Goal: Task Accomplishment & Management: Use online tool/utility

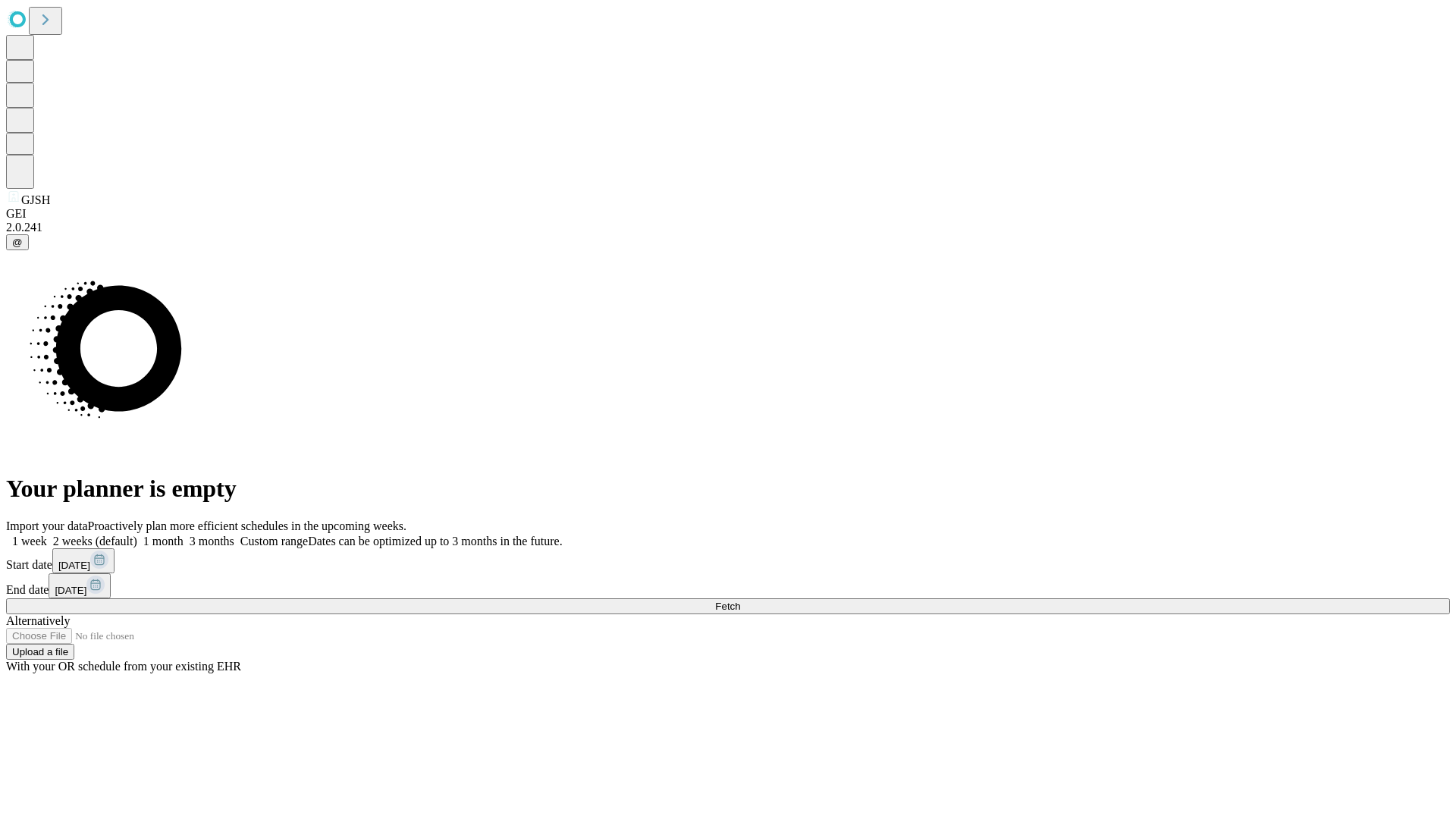
click at [740, 600] on span "Fetch" at bounding box center [728, 606] width 25 height 12
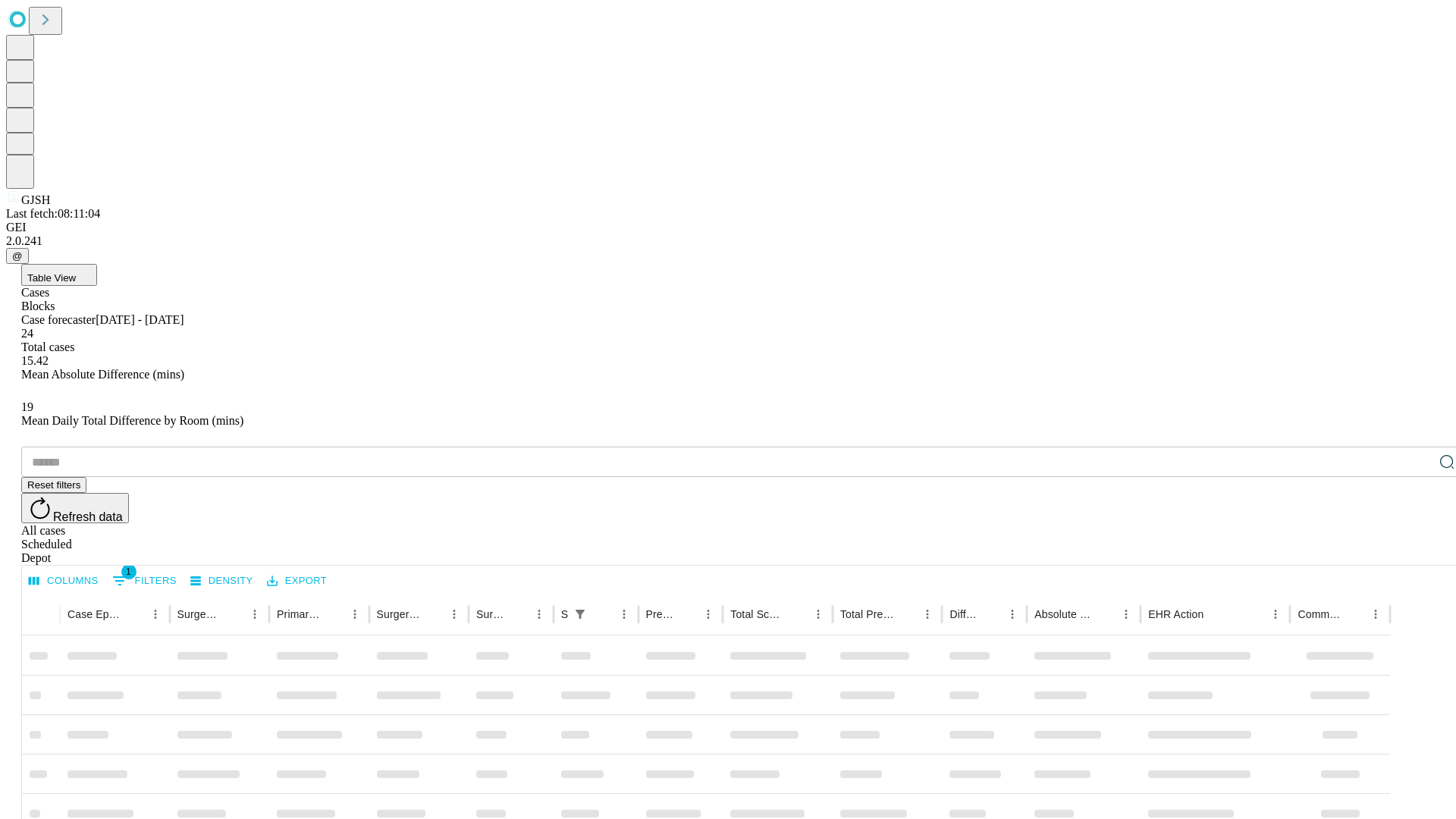
click at [1417, 552] on div "Depot" at bounding box center [743, 558] width 1443 height 13
